Goal: Contribute content: Add original content to the website for others to see

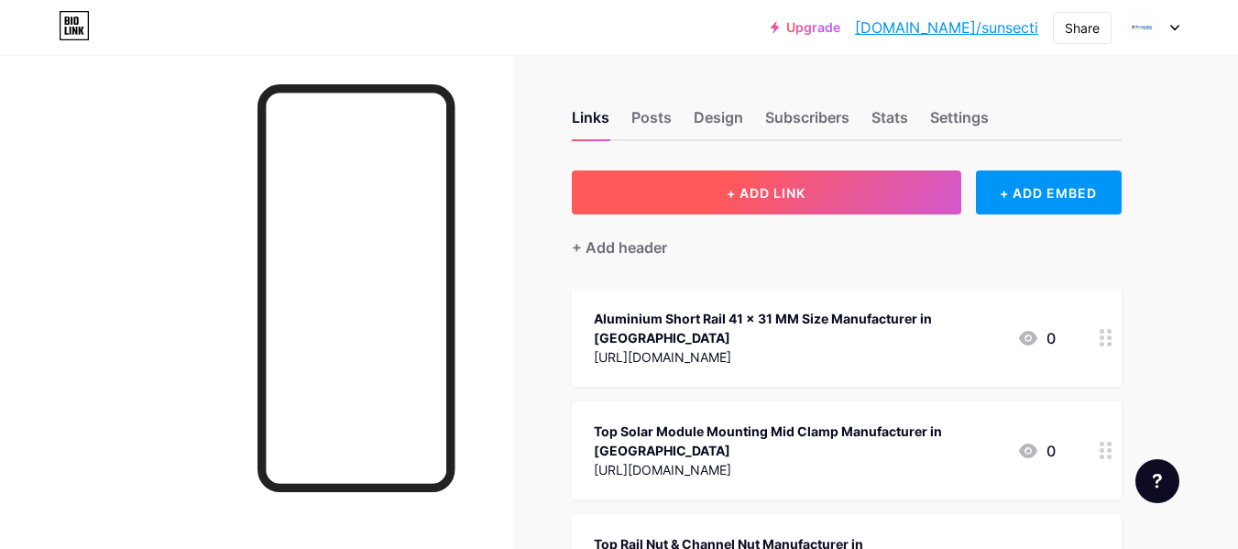
click at [722, 197] on button "+ ADD LINK" at bounding box center [766, 192] width 389 height 44
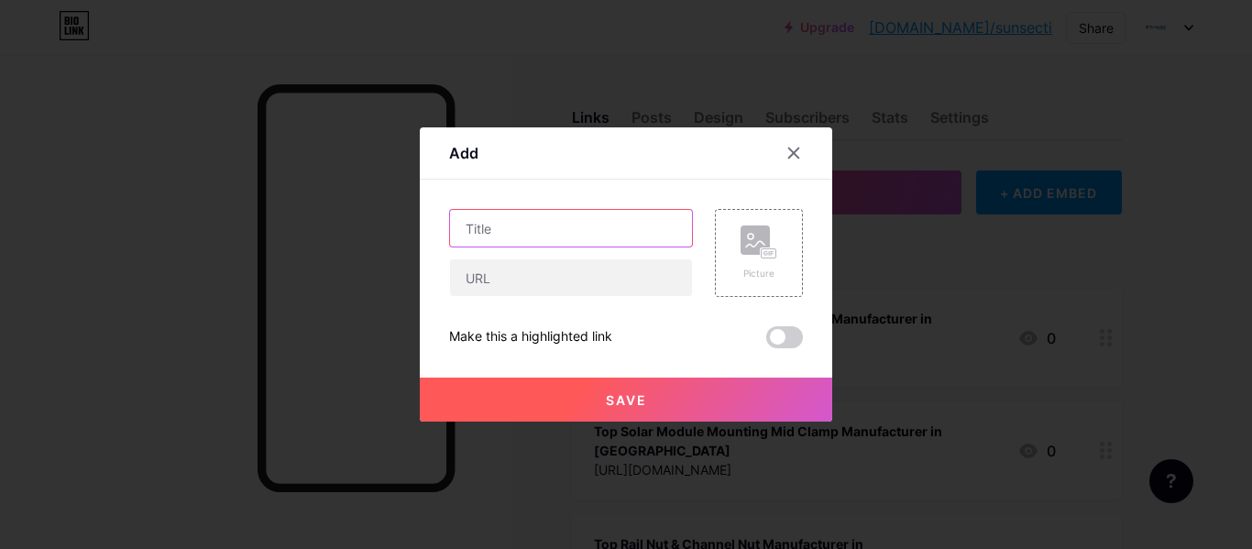
click at [549, 211] on input "text" at bounding box center [571, 228] width 242 height 37
click at [491, 298] on div "Picture Make this a highlighted link Save" at bounding box center [626, 278] width 354 height 139
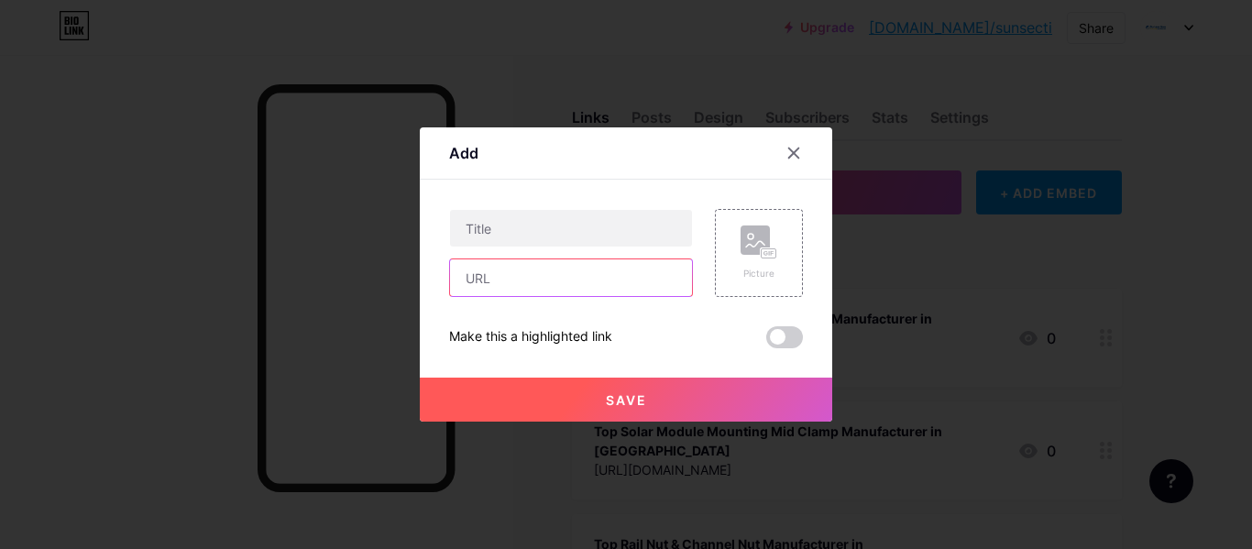
click at [508, 280] on input "text" at bounding box center [571, 277] width 242 height 37
paste input "[URL][DOMAIN_NAME]"
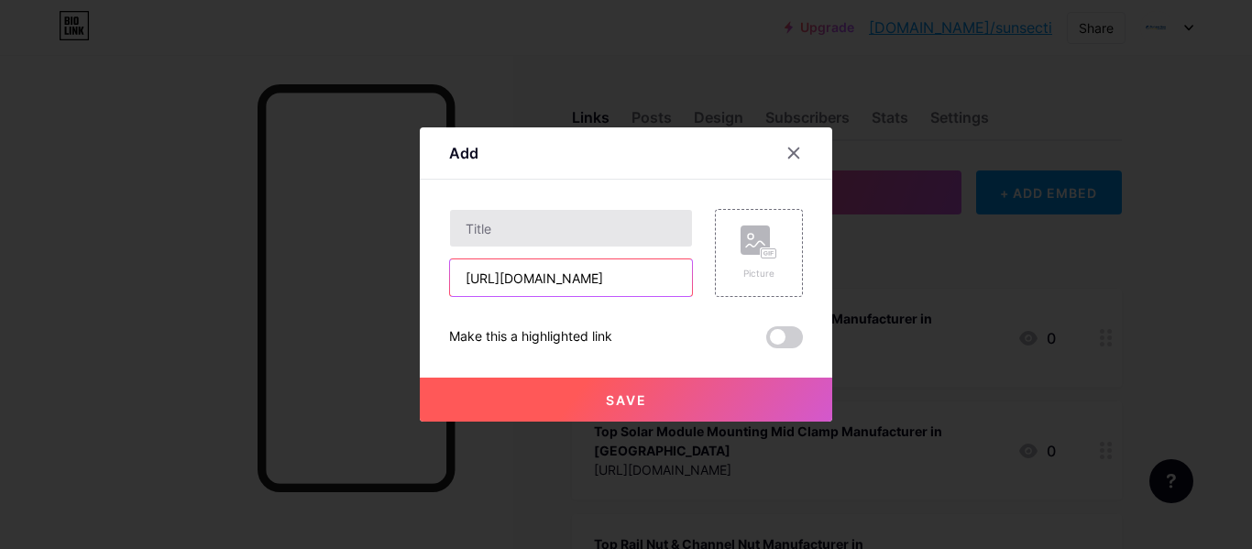
type input "[URL][DOMAIN_NAME]"
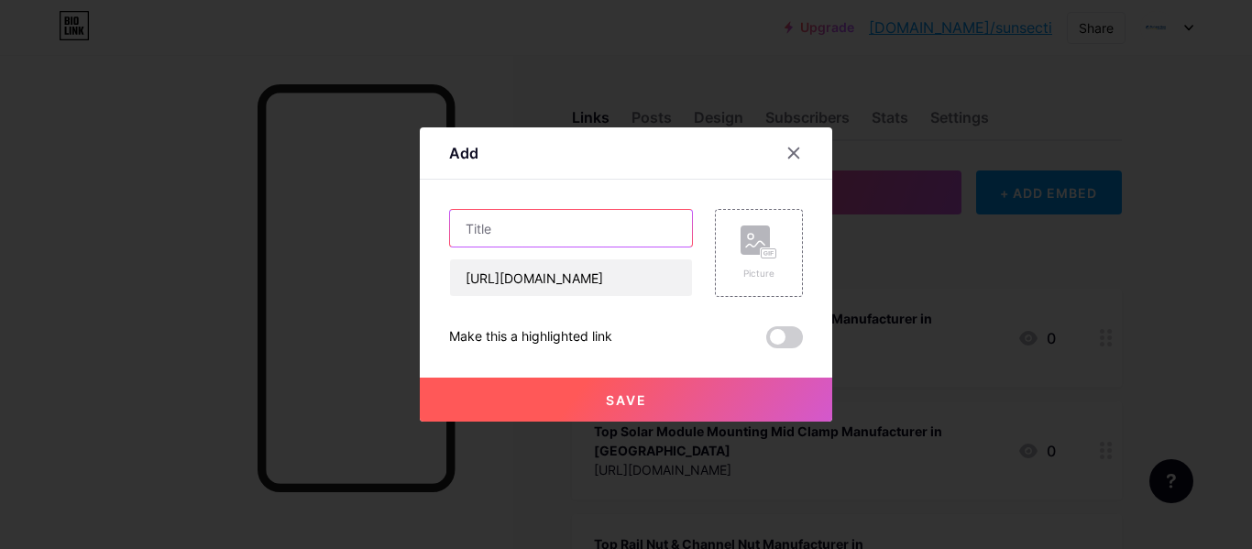
click at [554, 222] on input "text" at bounding box center [571, 228] width 242 height 37
click at [597, 208] on div "Content YouTube Play YouTube video without leaving your page. ADD Vimeo Play Vi…" at bounding box center [626, 264] width 354 height 169
click at [580, 224] on input "text" at bounding box center [571, 228] width 242 height 37
paste input "Pop Rivet and Blind Rivet Manufacturer in [GEOGRAPHIC_DATA], [GEOGRAPHIC_DATA]"
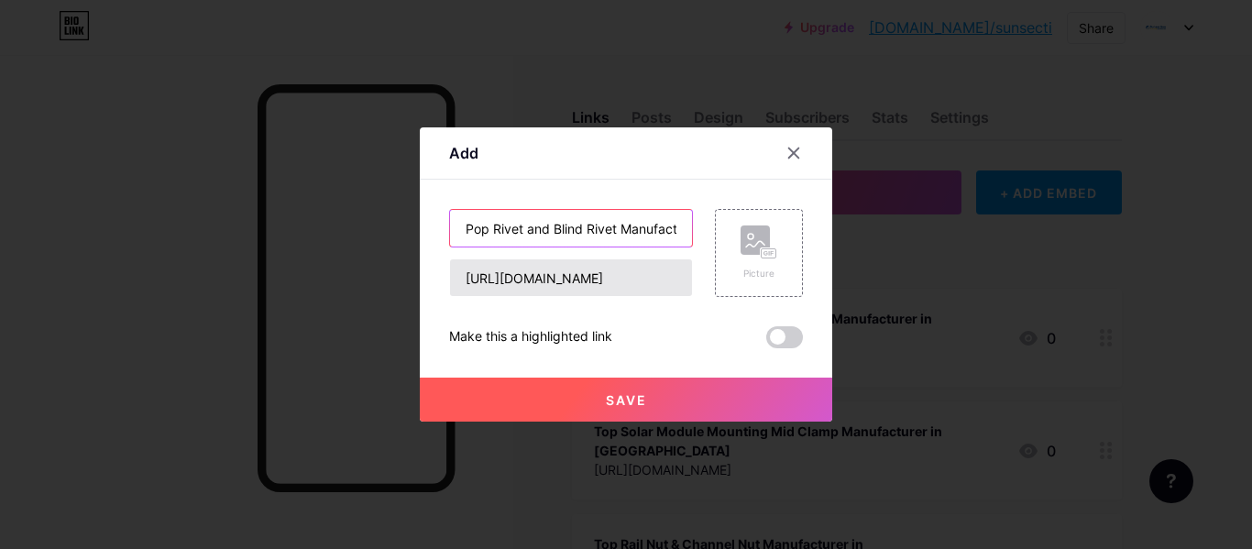
scroll to position [0, 152]
type input "Pop Rivet and Blind Rivet Manufacturer in [GEOGRAPHIC_DATA], [GEOGRAPHIC_DATA]"
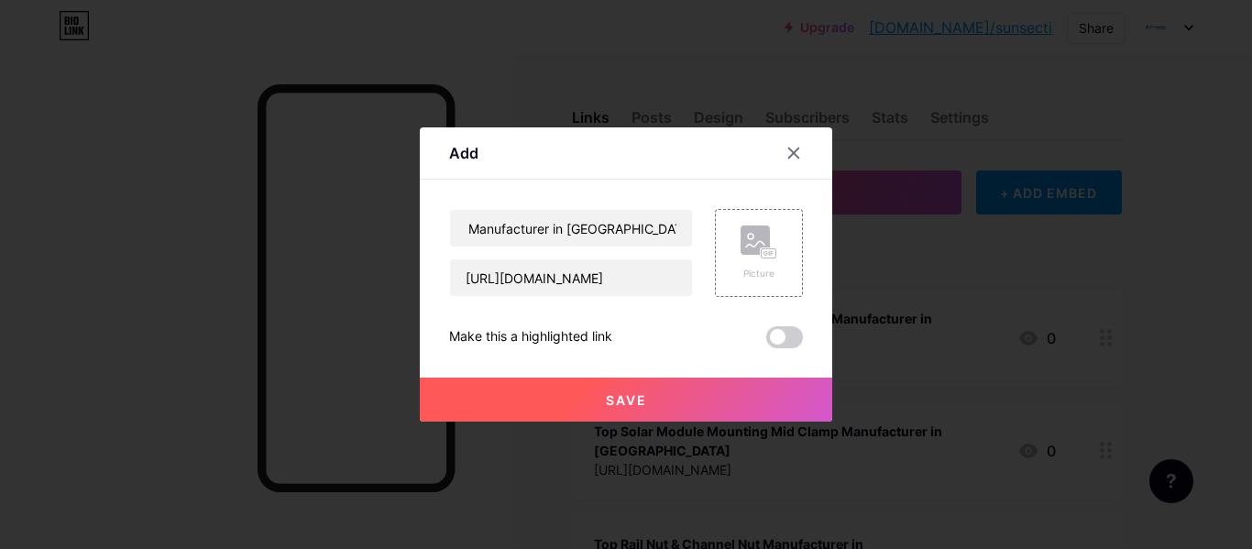
click at [608, 393] on span "Save" at bounding box center [626, 400] width 41 height 16
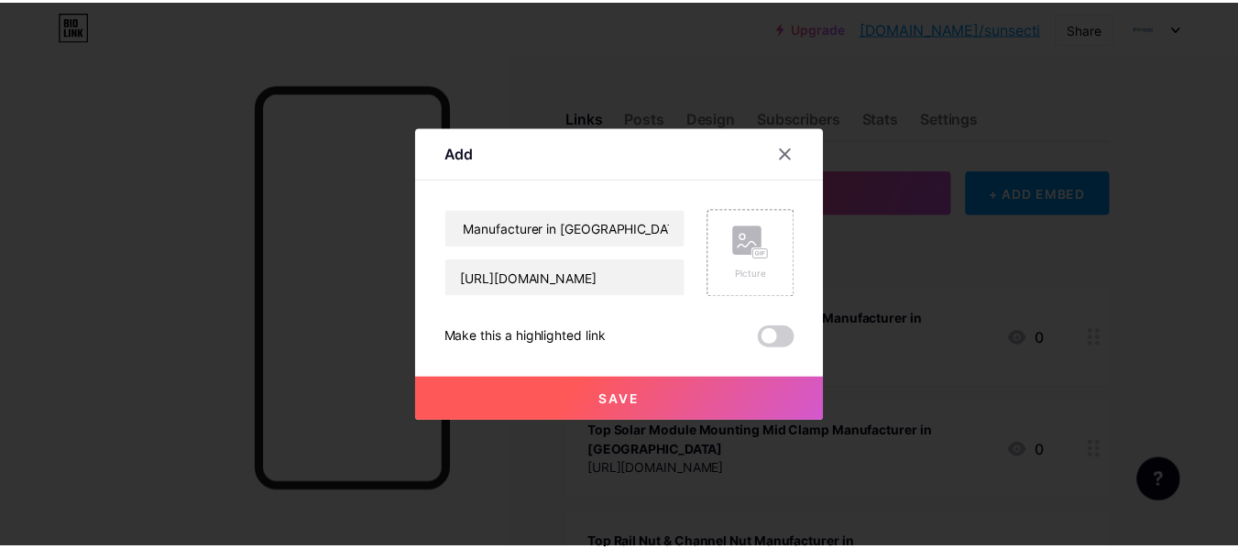
scroll to position [0, 0]
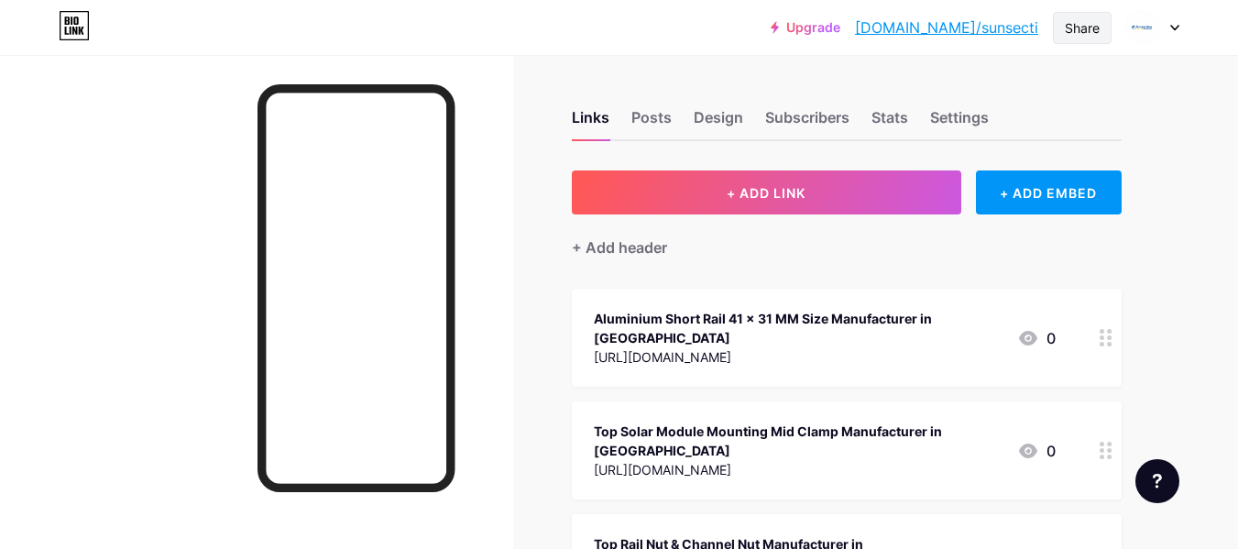
click at [1084, 39] on div "Share" at bounding box center [1082, 28] width 59 height 32
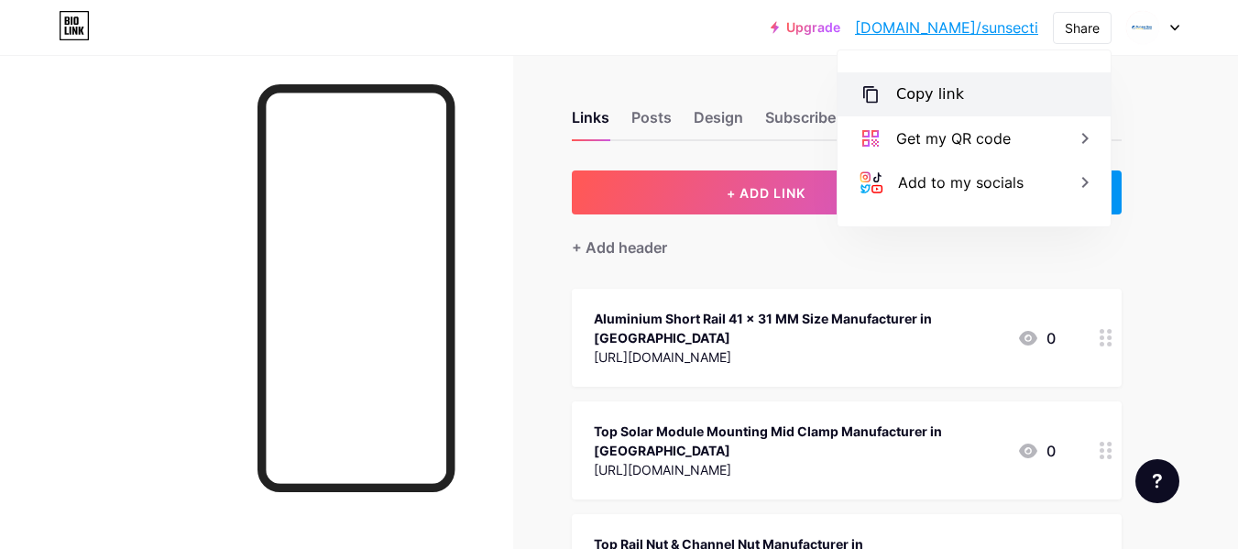
click at [911, 93] on div "Copy link" at bounding box center [930, 94] width 68 height 22
